Goal: Book appointment/travel/reservation

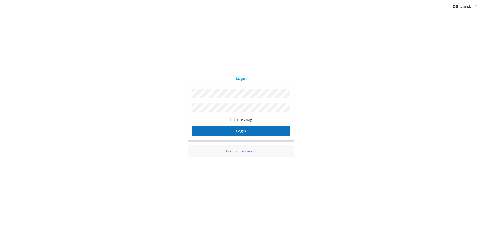
click at [251, 132] on button "Login" at bounding box center [241, 131] width 99 height 10
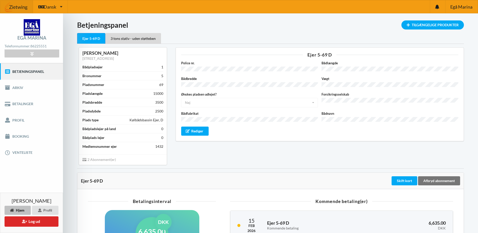
click at [196, 158] on div "Ejer 5-69 D Police nr. Bådlængde Bådbredde Vægt Ønskes pladsen udlejet? Nej Ja …" at bounding box center [320, 106] width 296 height 124
click at [21, 138] on link "Booking" at bounding box center [31, 136] width 63 height 16
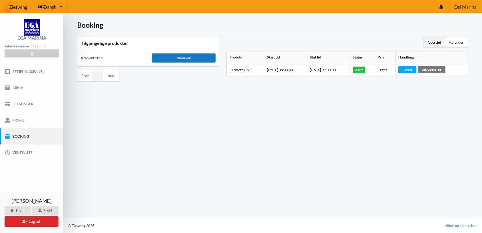
click at [199, 57] on div "Reserver" at bounding box center [184, 57] width 64 height 9
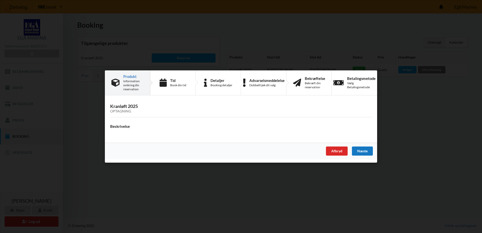
click at [365, 149] on div "Næste" at bounding box center [362, 151] width 21 height 9
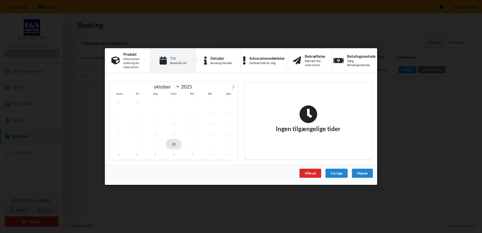
click at [174, 145] on span "30" at bounding box center [174, 144] width 17 height 10
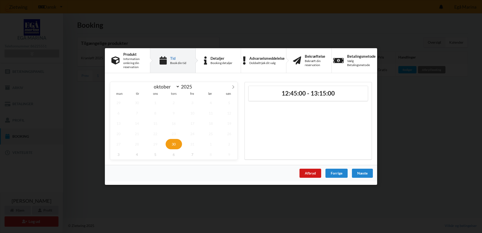
click at [312, 174] on div "Afbryd" at bounding box center [311, 173] width 22 height 9
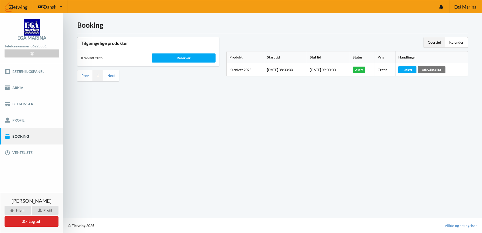
click at [258, 163] on div "Booking Tilgængelige produkter Kranløft 2025 Reserver Prev 1 Next Oversigt Kale…" at bounding box center [272, 115] width 419 height 205
click at [215, 154] on div "Booking Tilgængelige produkter Kranløft 2025 Reserver Prev 1 Next Oversigt Kale…" at bounding box center [272, 115] width 419 height 205
click at [172, 139] on div "Booking Tilgængelige produkter Kranløft 2025 Reserver Prev 1 Next Oversigt Kale…" at bounding box center [272, 115] width 419 height 205
drag, startPoint x: 78, startPoint y: 1, endPoint x: 116, endPoint y: 24, distance: 44.7
click at [116, 24] on h1 "Booking" at bounding box center [272, 24] width 391 height 9
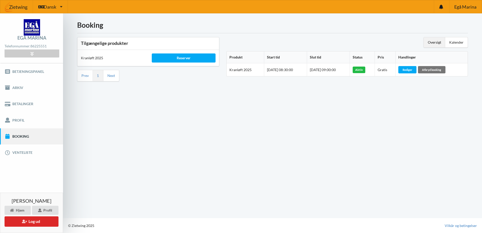
drag, startPoint x: 64, startPoint y: 0, endPoint x: 92, endPoint y: 178, distance: 179.7
click at [91, 176] on div "Booking Tilgængelige produkter Kranløft 2025 Reserver Prev 1 Next Oversigt Kale…" at bounding box center [272, 115] width 419 height 205
